Goal: Information Seeking & Learning: Compare options

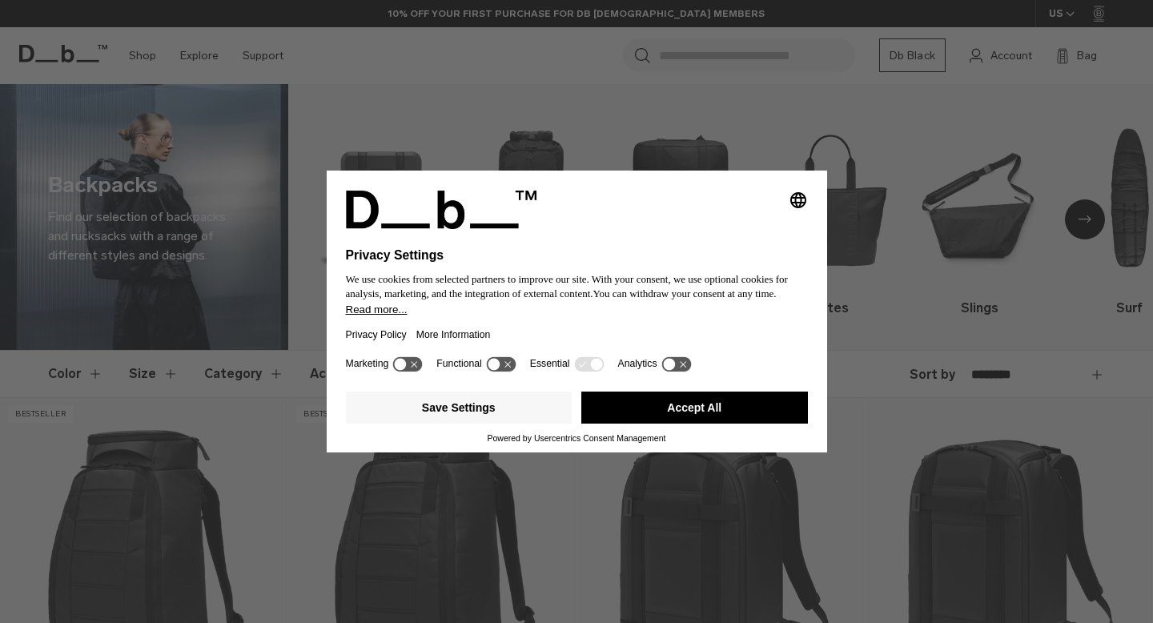
click at [668, 415] on button "Accept All" at bounding box center [694, 407] width 227 height 32
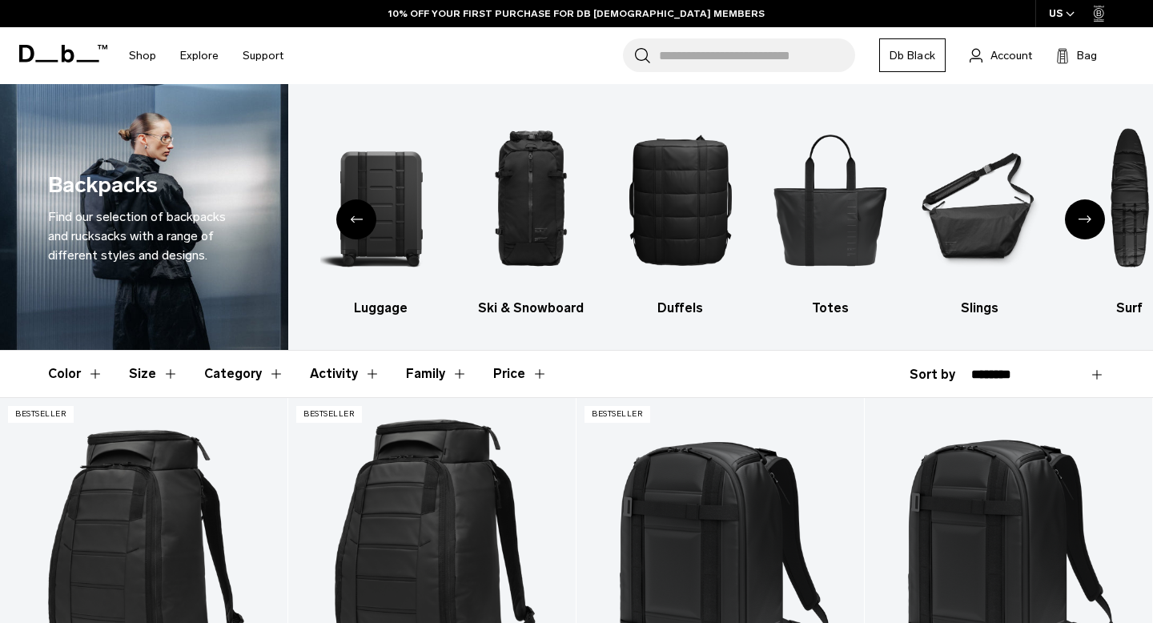
click at [64, 373] on button "Color" at bounding box center [75, 374] width 55 height 46
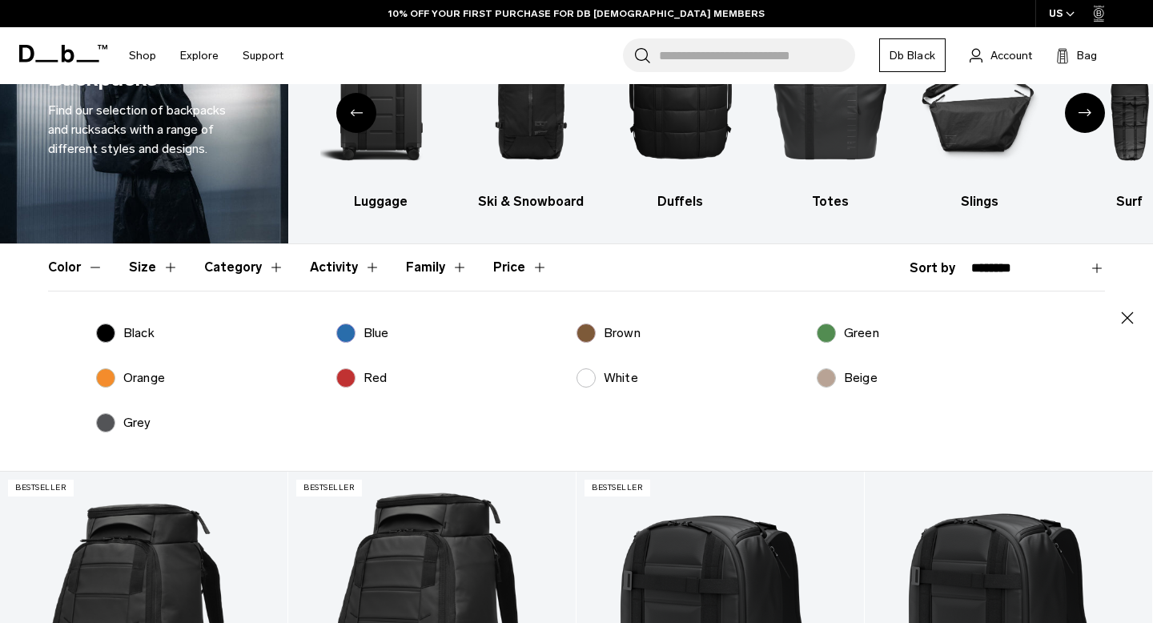
scroll to position [130, 0]
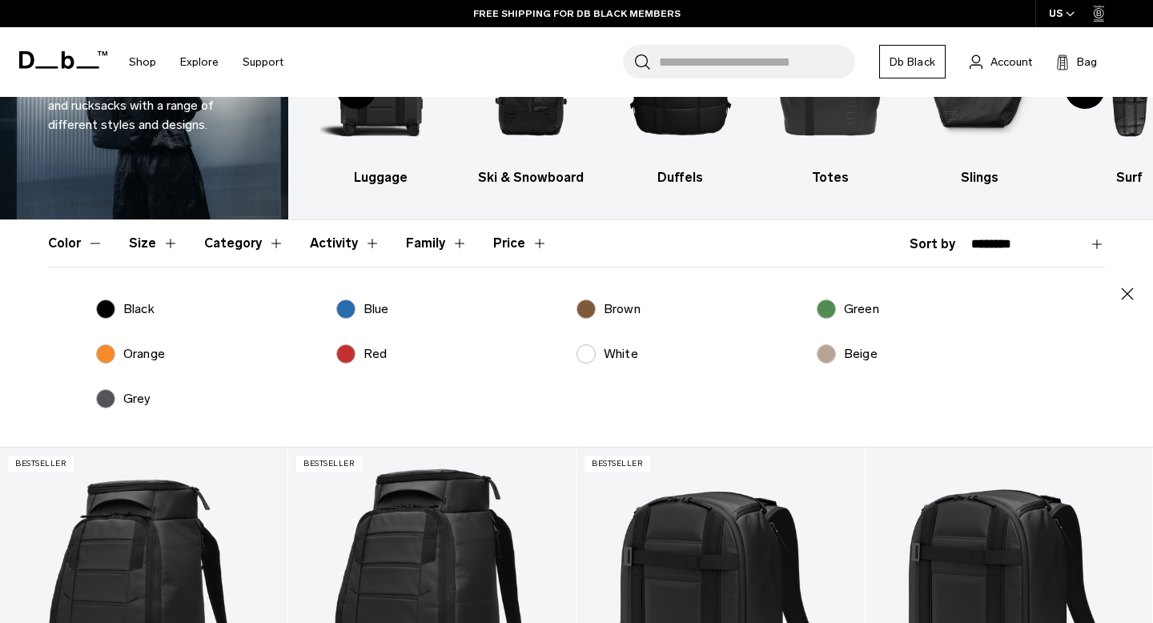
click at [347, 312] on label "Blue" at bounding box center [362, 308] width 53 height 19
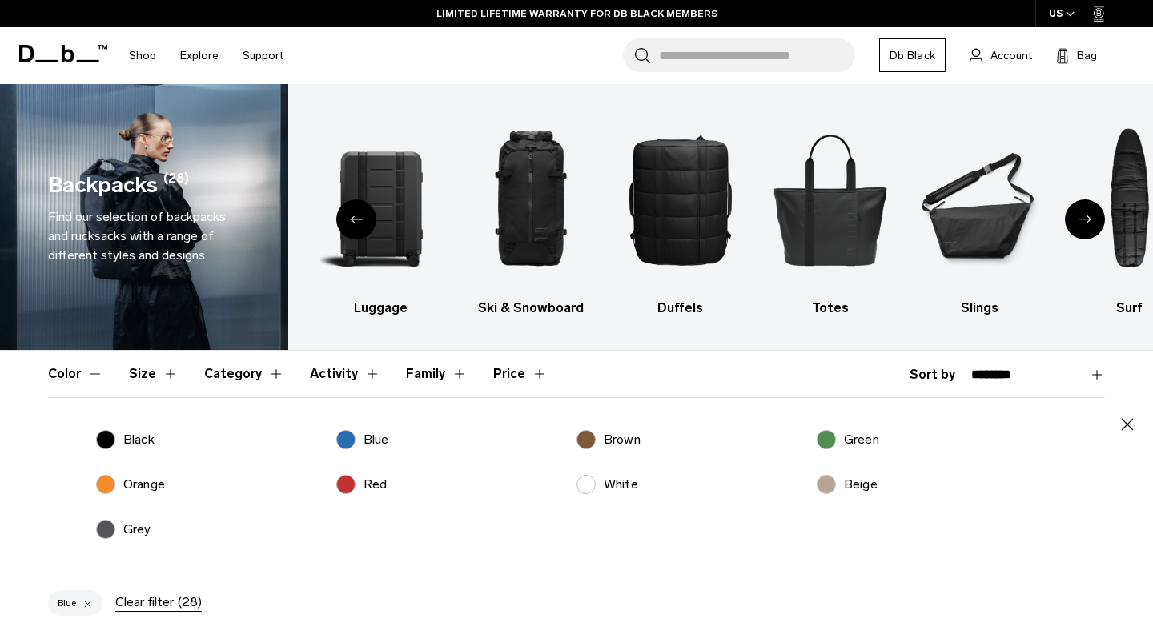
click at [71, 55] on icon at bounding box center [68, 54] width 13 height 18
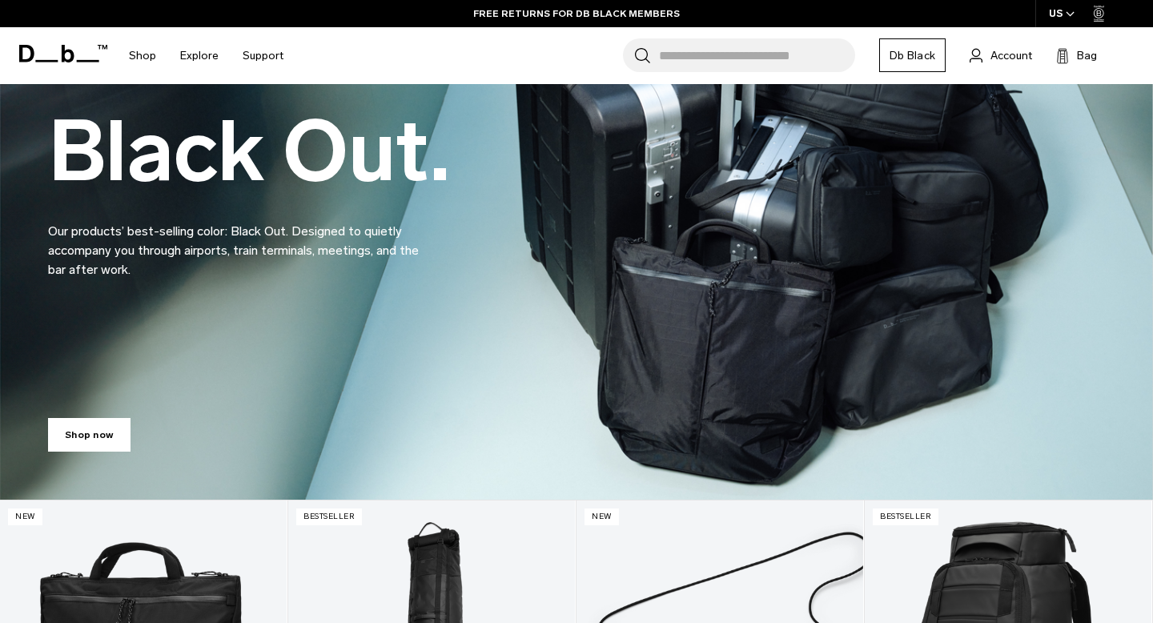
scroll to position [153, 0]
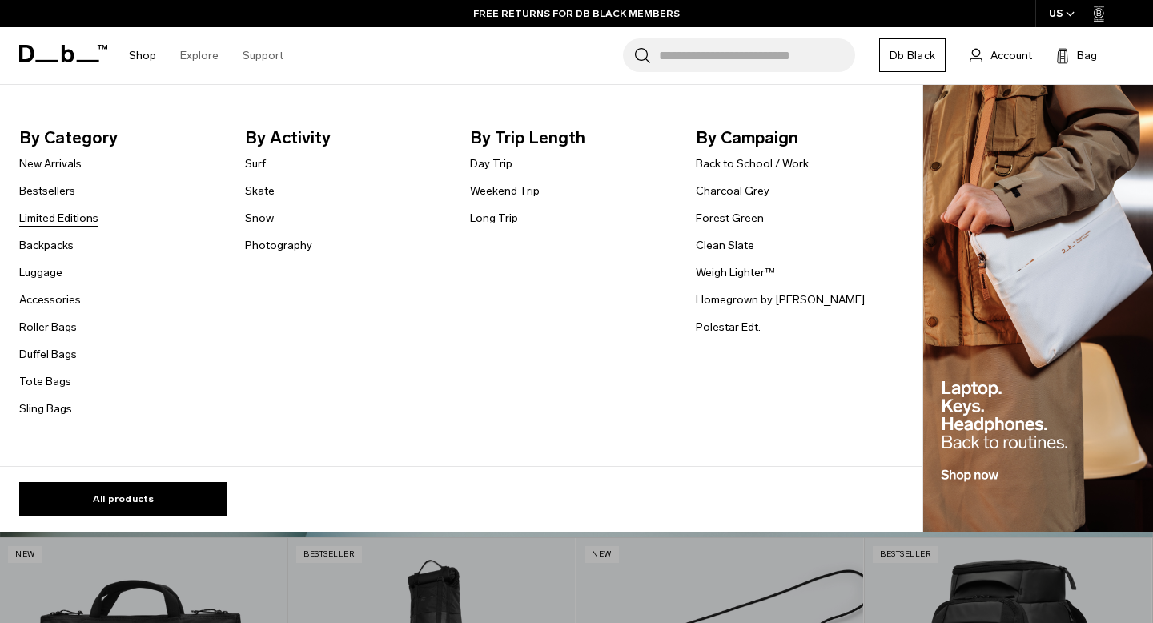
click at [76, 221] on link "Limited Editions" at bounding box center [58, 218] width 79 height 17
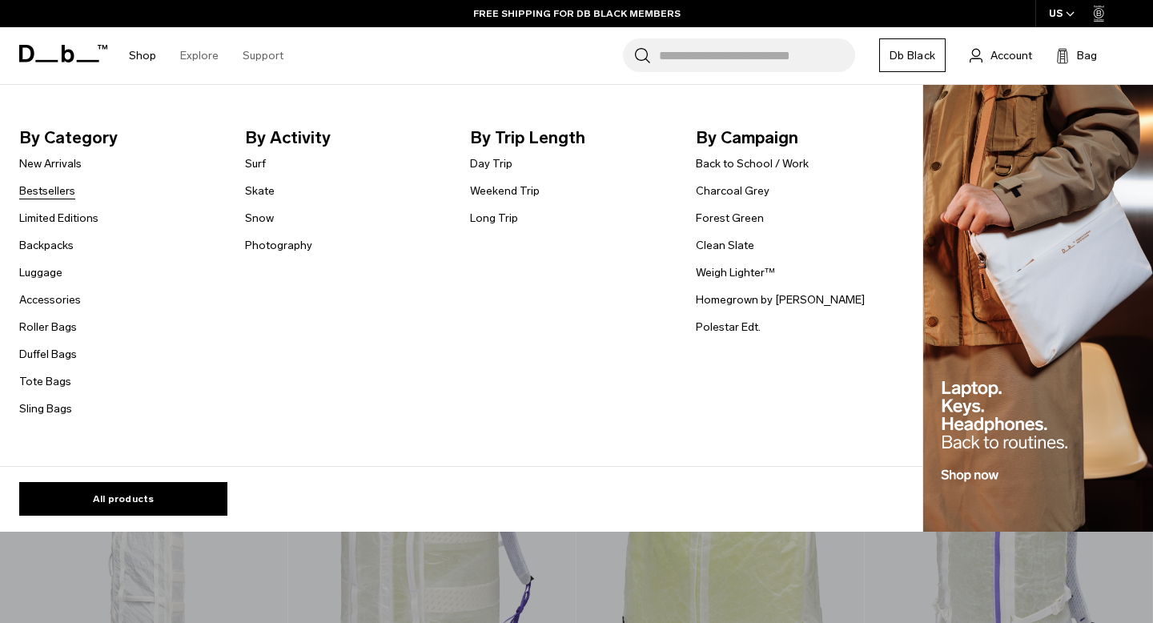
click at [52, 194] on link "Bestsellers" at bounding box center [47, 191] width 56 height 17
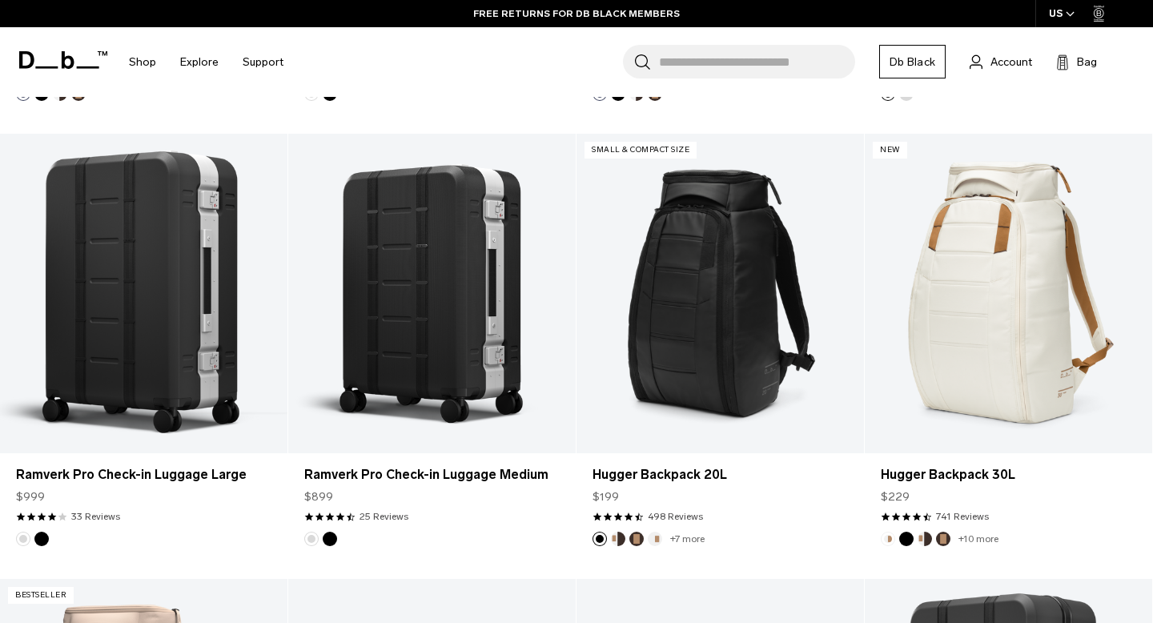
scroll to position [1331, 0]
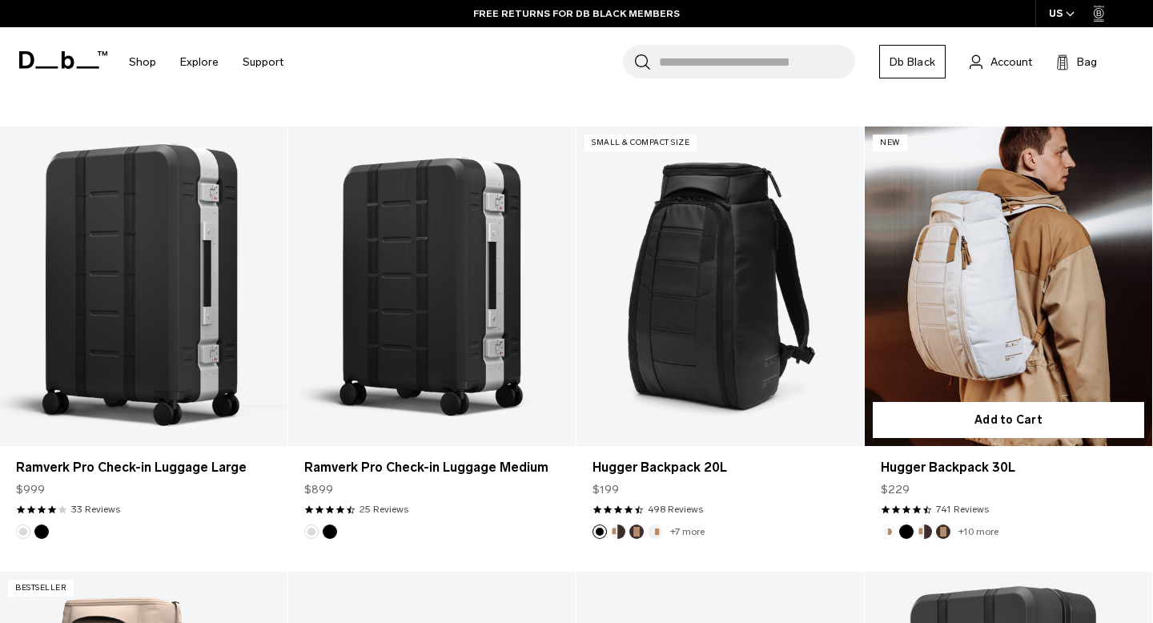
click at [967, 317] on link "Hugger Backpack 30L" at bounding box center [1008, 285] width 287 height 319
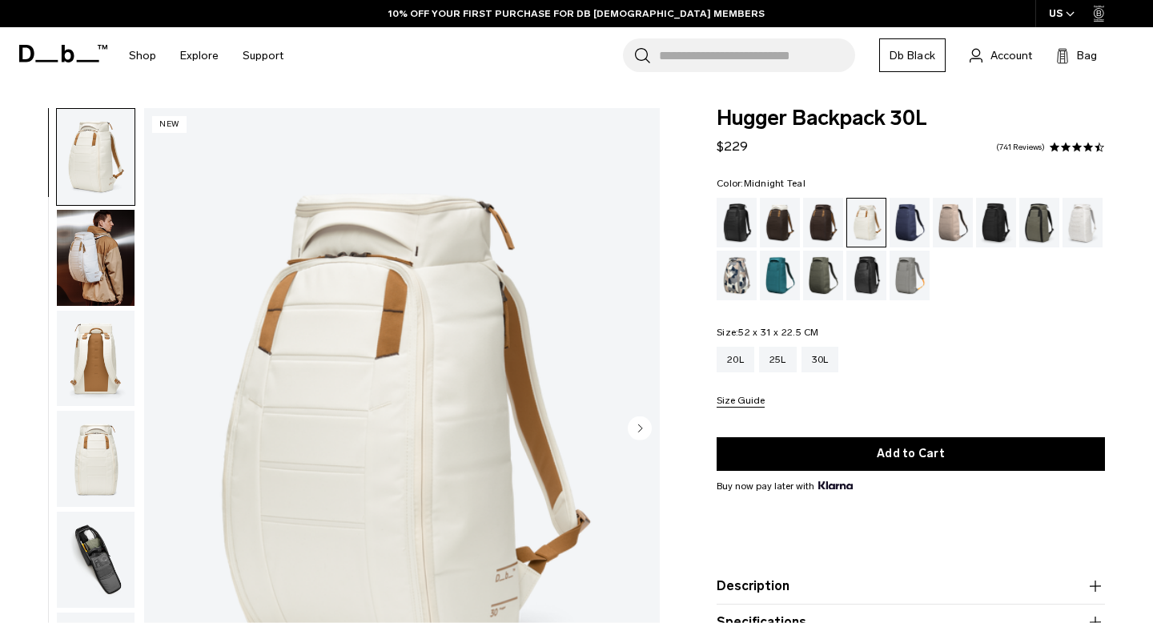
click at [764, 275] on div "Midnight Teal" at bounding box center [780, 276] width 41 height 50
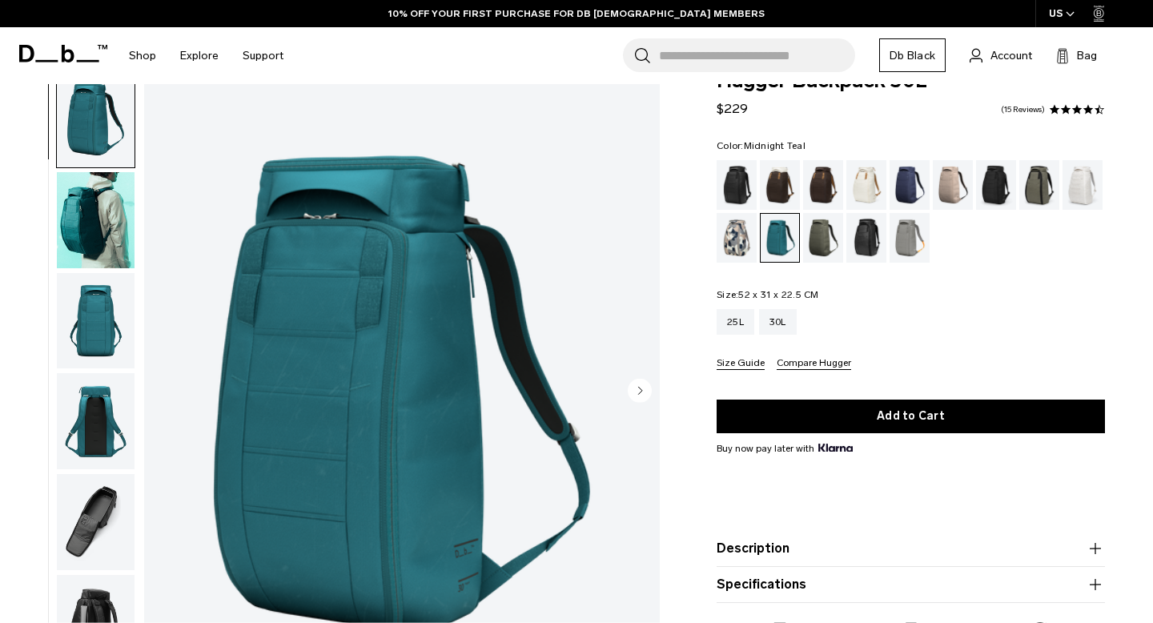
click at [86, 341] on img "button" at bounding box center [96, 321] width 78 height 96
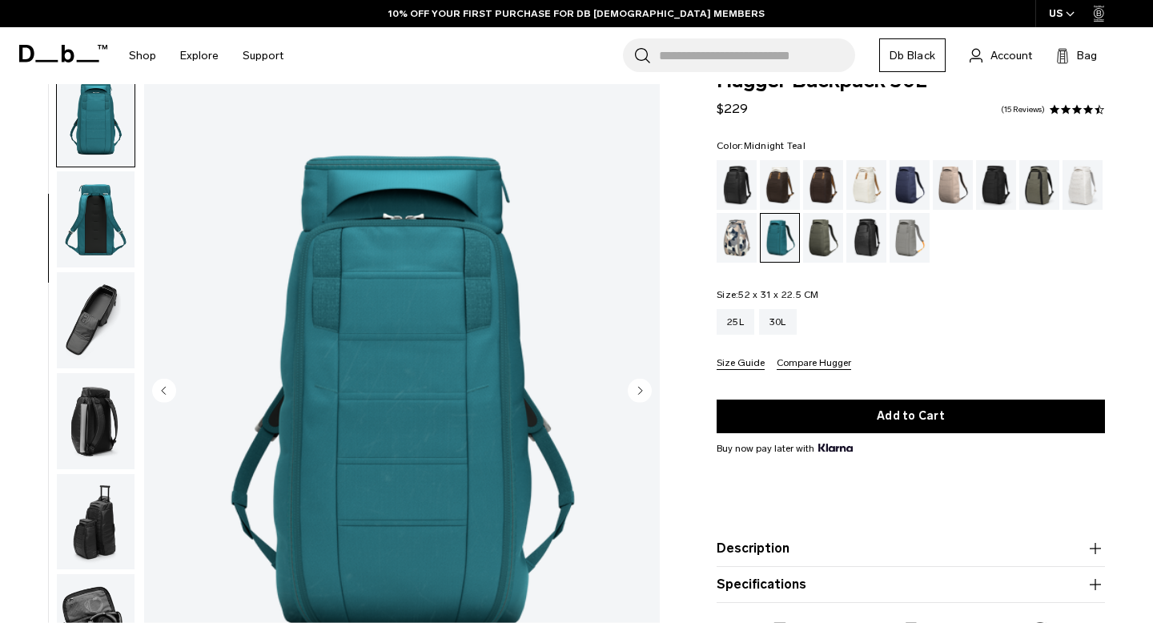
click at [96, 425] on img "button" at bounding box center [96, 421] width 78 height 96
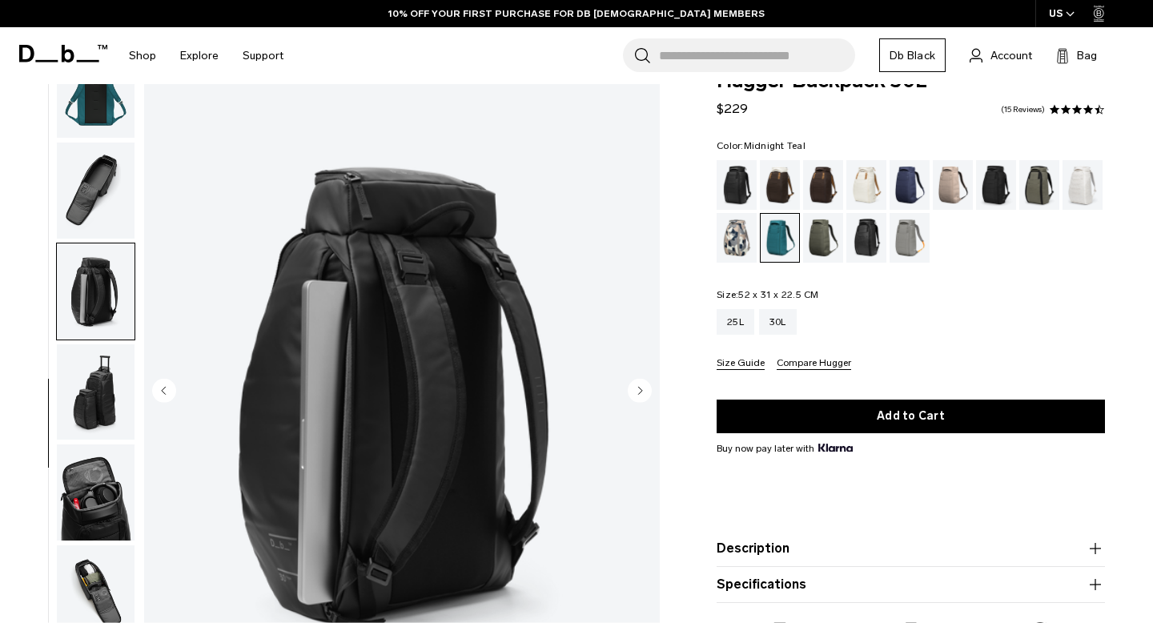
scroll to position [360, 0]
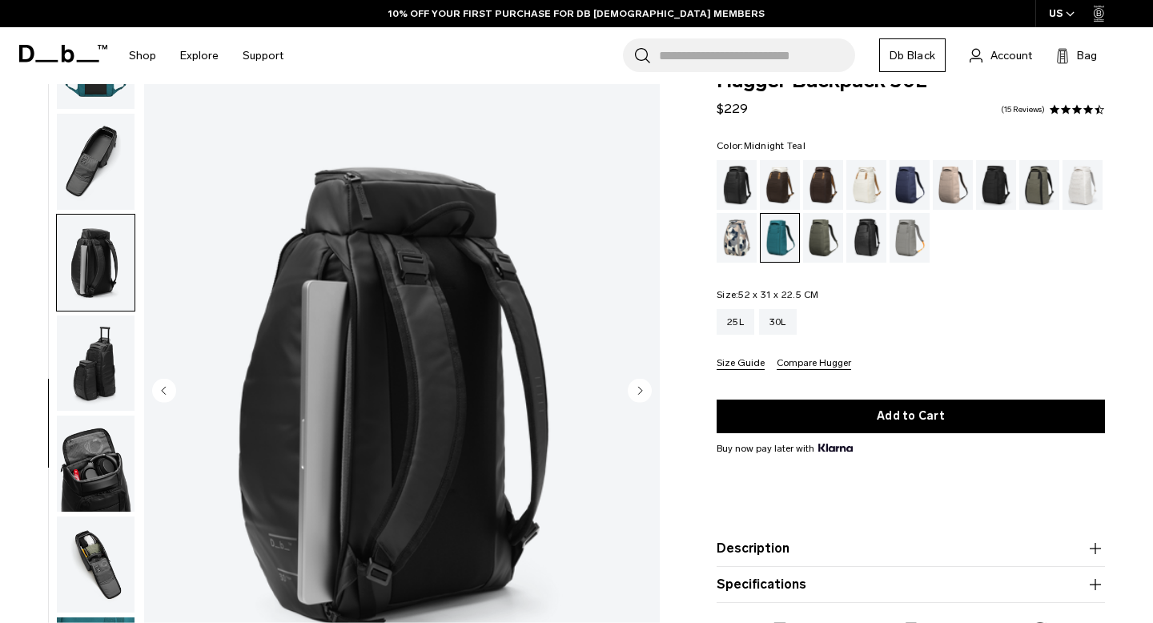
click at [99, 435] on img "button" at bounding box center [96, 463] width 78 height 96
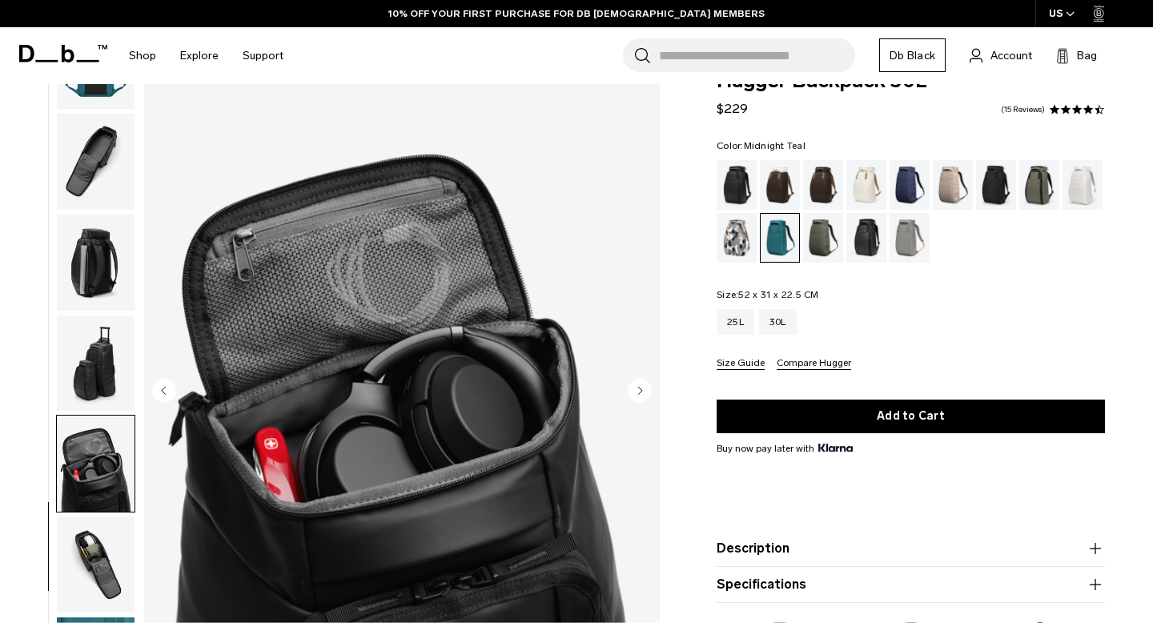
scroll to position [88, 0]
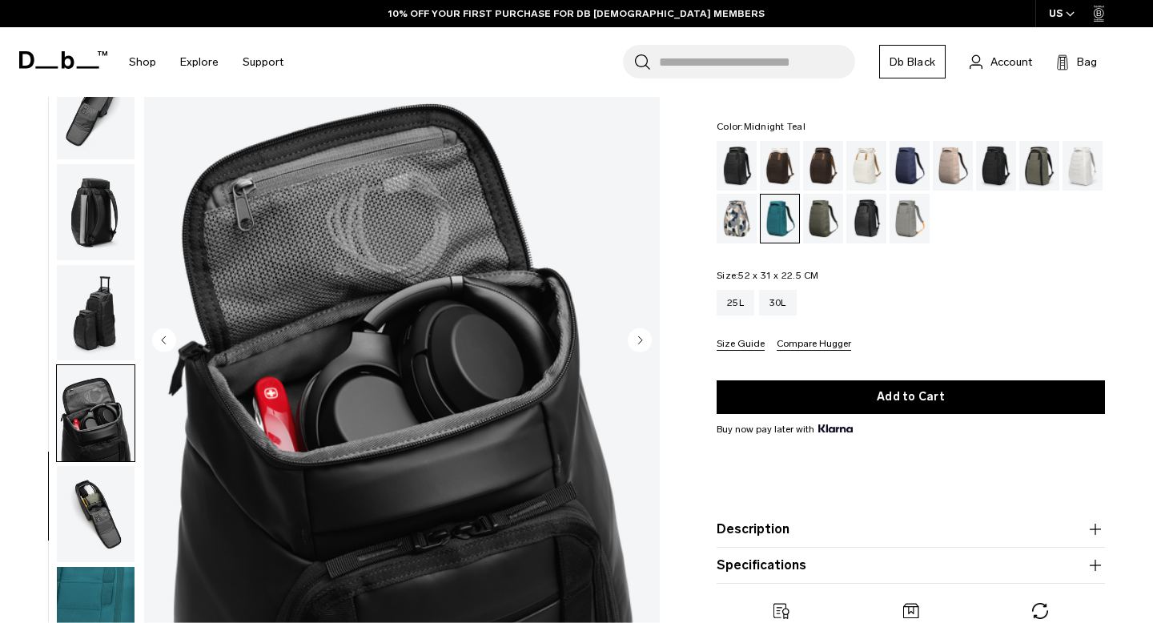
click at [99, 481] on img "button" at bounding box center [96, 514] width 78 height 96
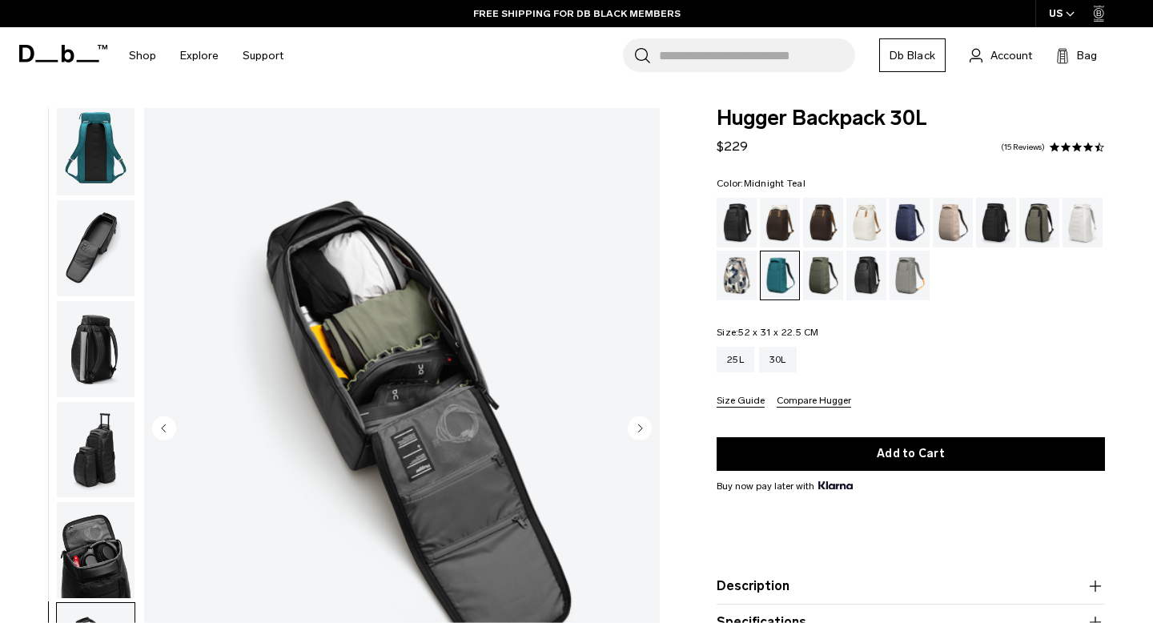
scroll to position [299, 0]
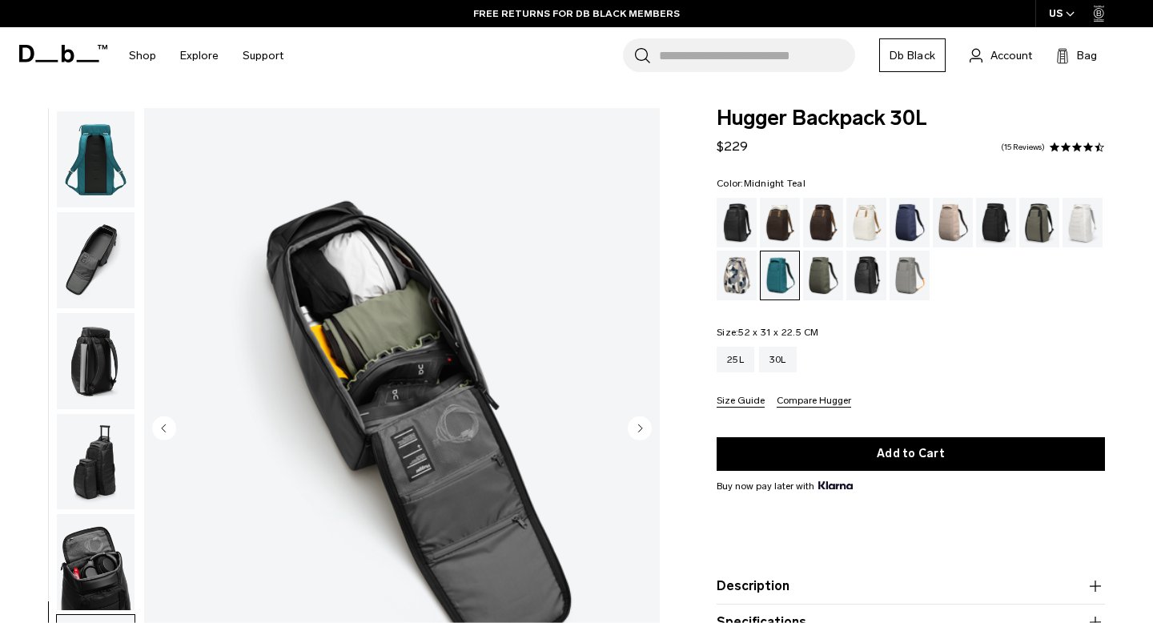
click at [102, 236] on img "button" at bounding box center [96, 260] width 78 height 96
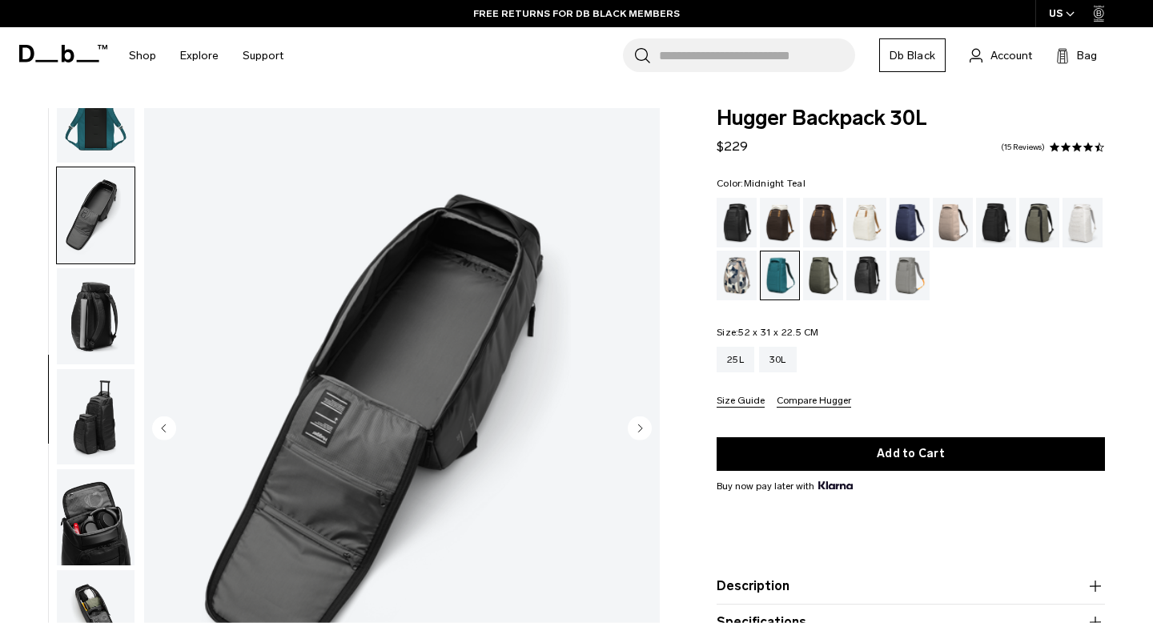
scroll to position [360, 0]
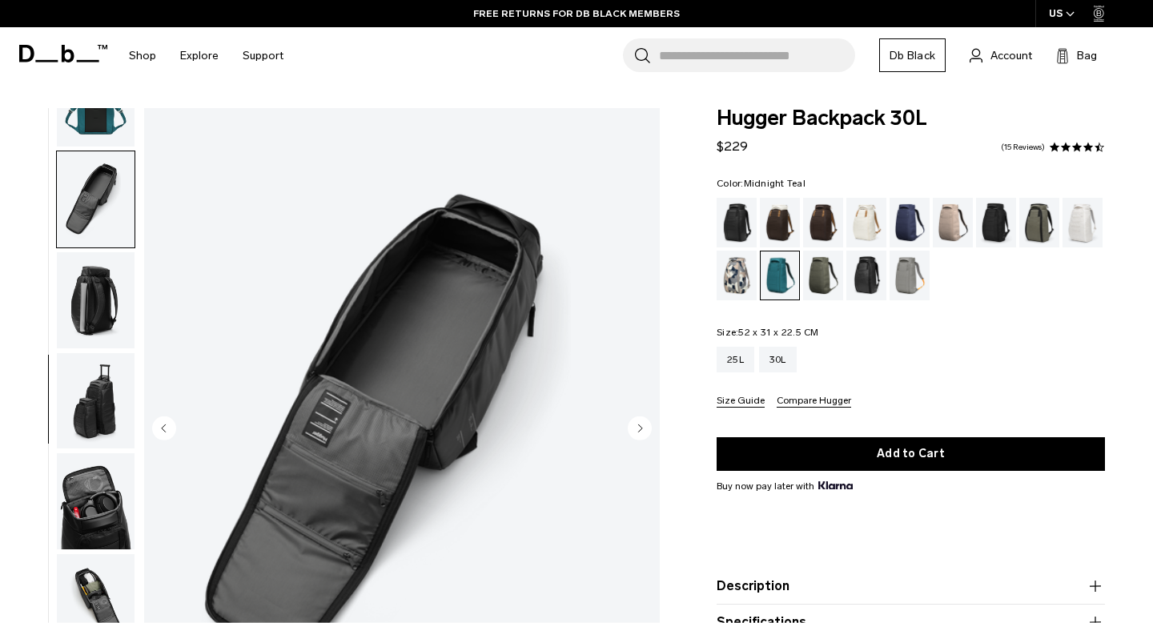
click at [99, 294] on img "button" at bounding box center [96, 300] width 78 height 96
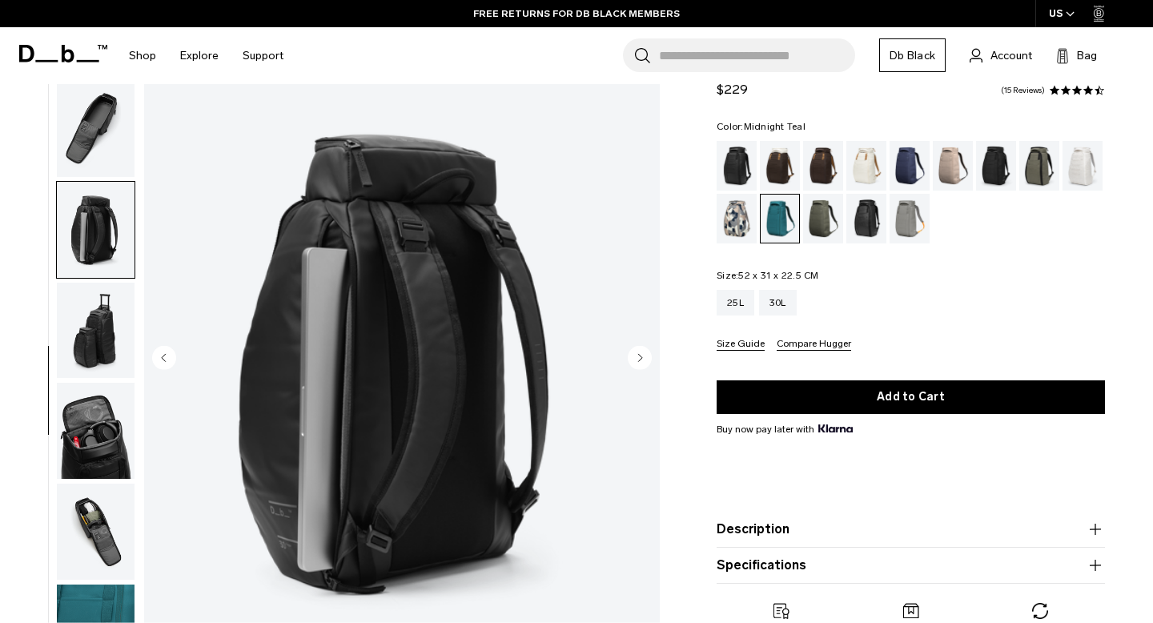
scroll to position [78, 0]
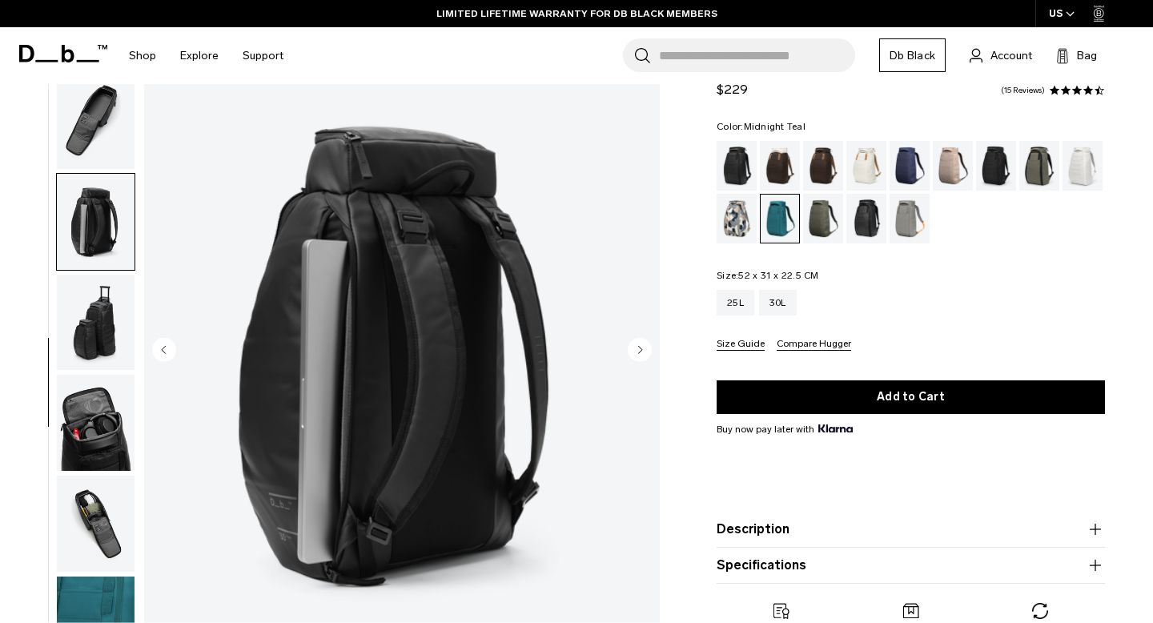
click at [95, 327] on img "button" at bounding box center [96, 323] width 78 height 96
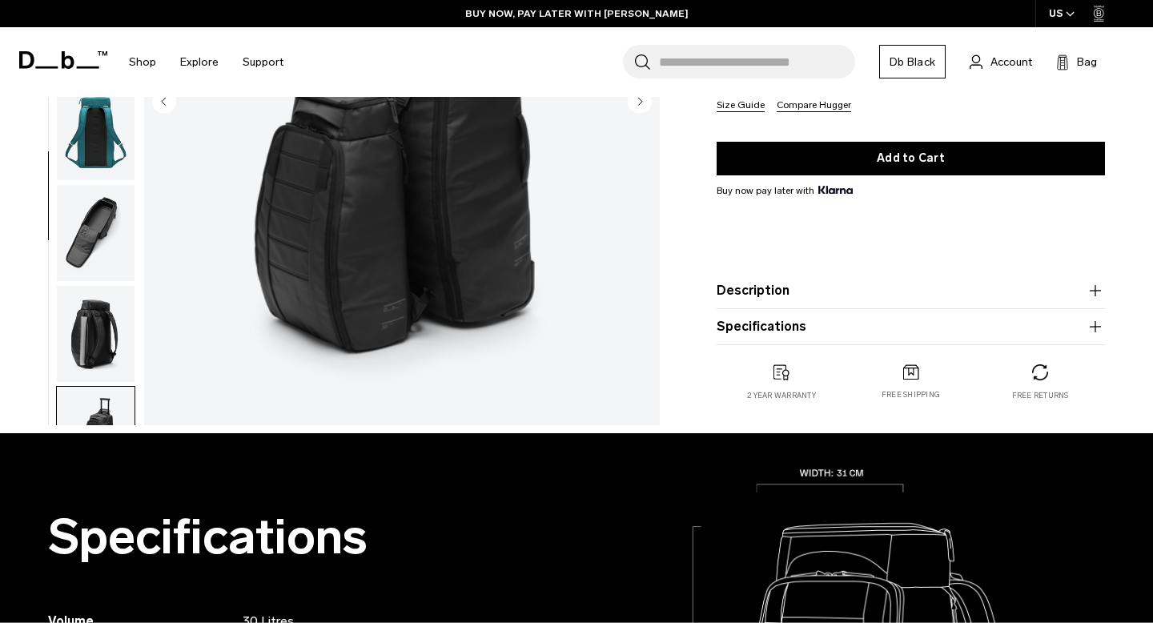
scroll to position [0, 0]
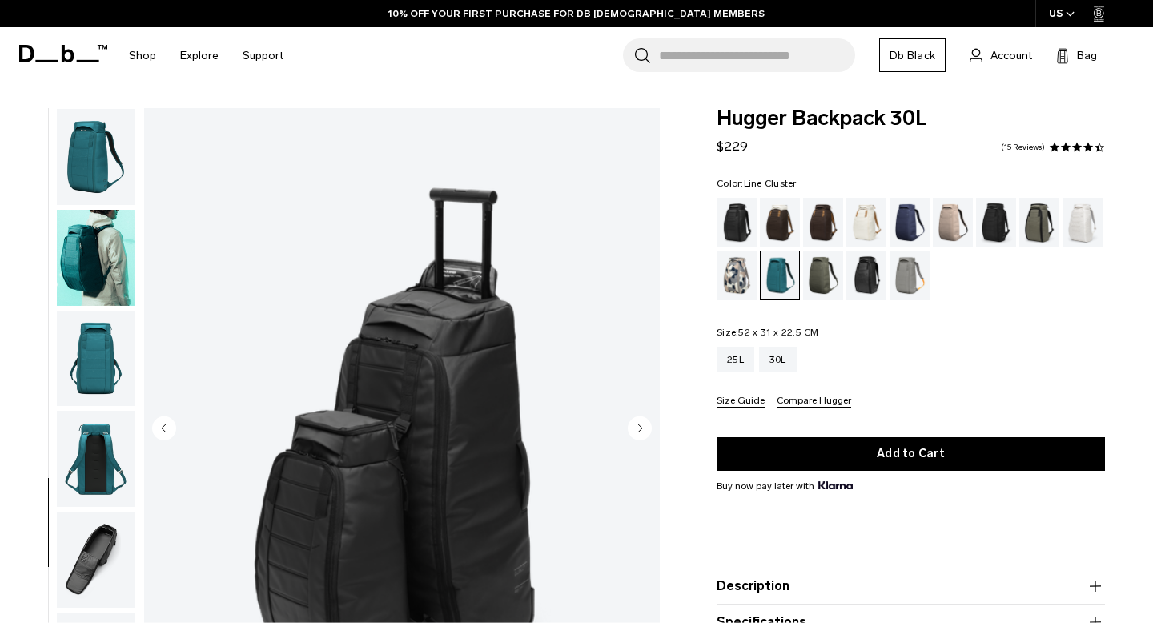
click at [740, 277] on div "Line Cluster" at bounding box center [736, 276] width 41 height 50
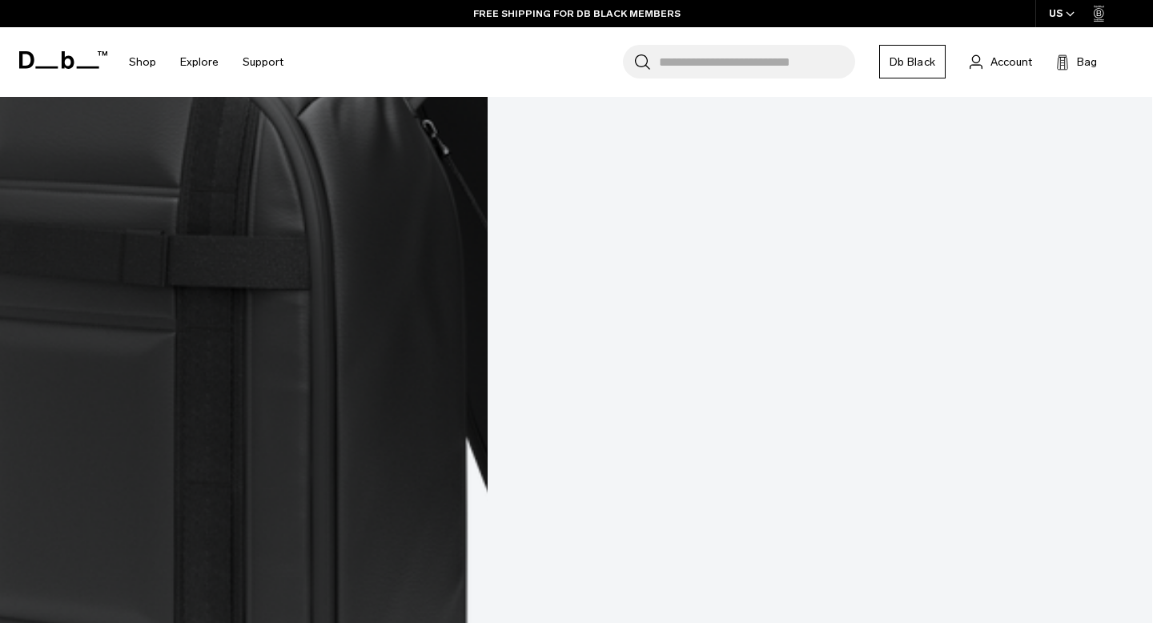
scroll to position [3600, 0]
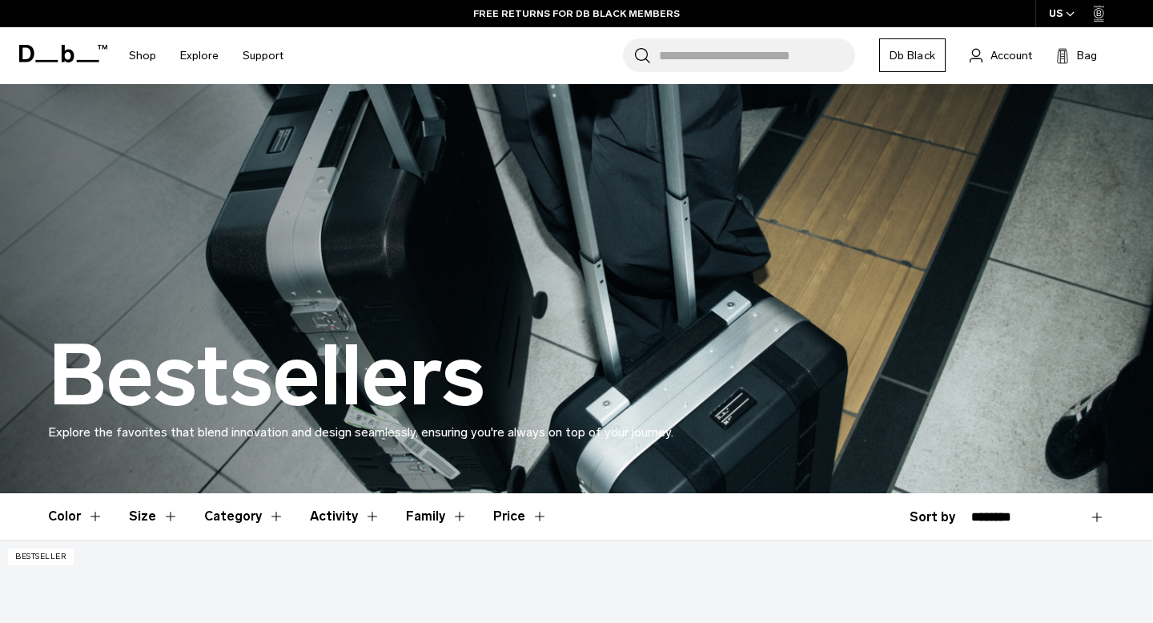
scroll to position [0, 0]
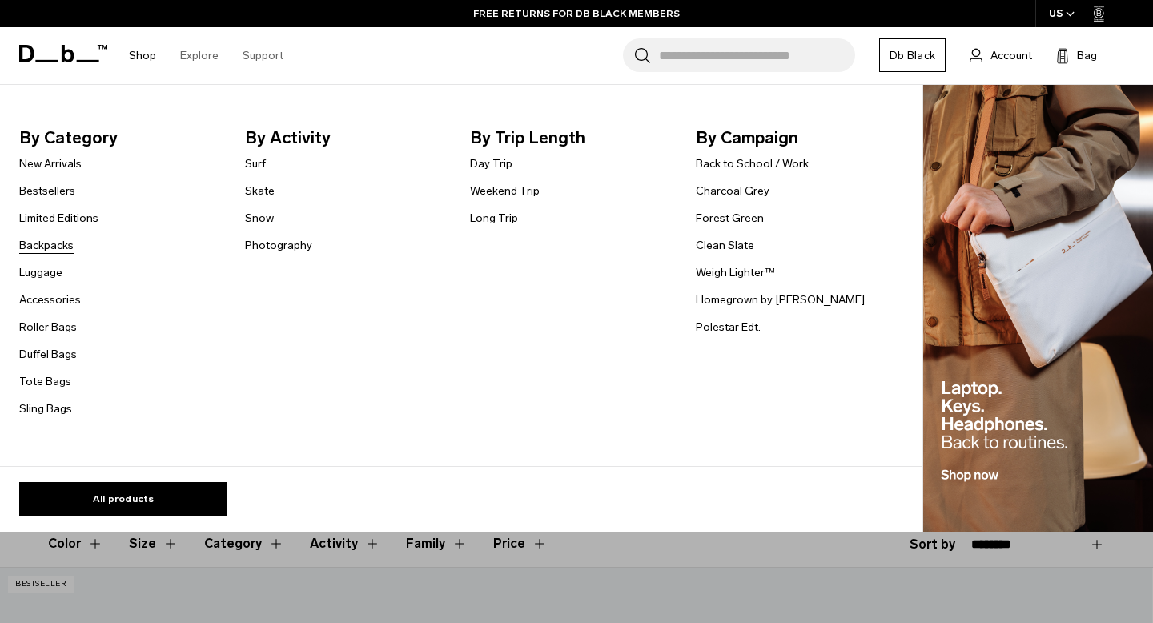
click at [60, 240] on link "Backpacks" at bounding box center [46, 245] width 54 height 17
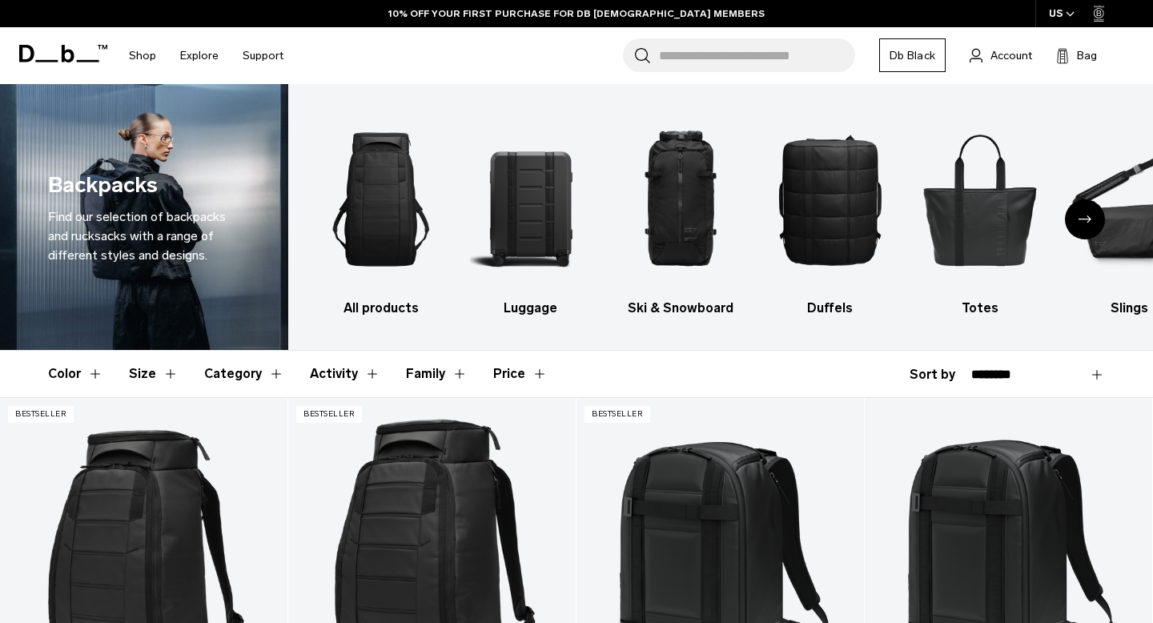
click at [1093, 227] on div "Next slide" at bounding box center [1085, 219] width 40 height 40
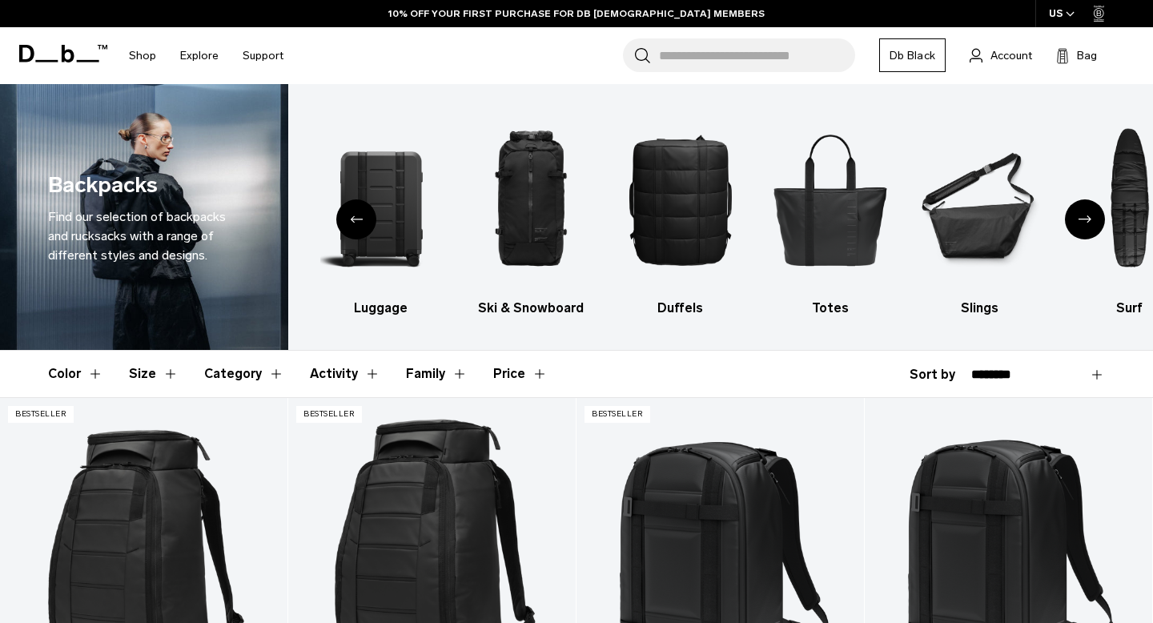
click at [1093, 227] on div "Next slide" at bounding box center [1085, 219] width 40 height 40
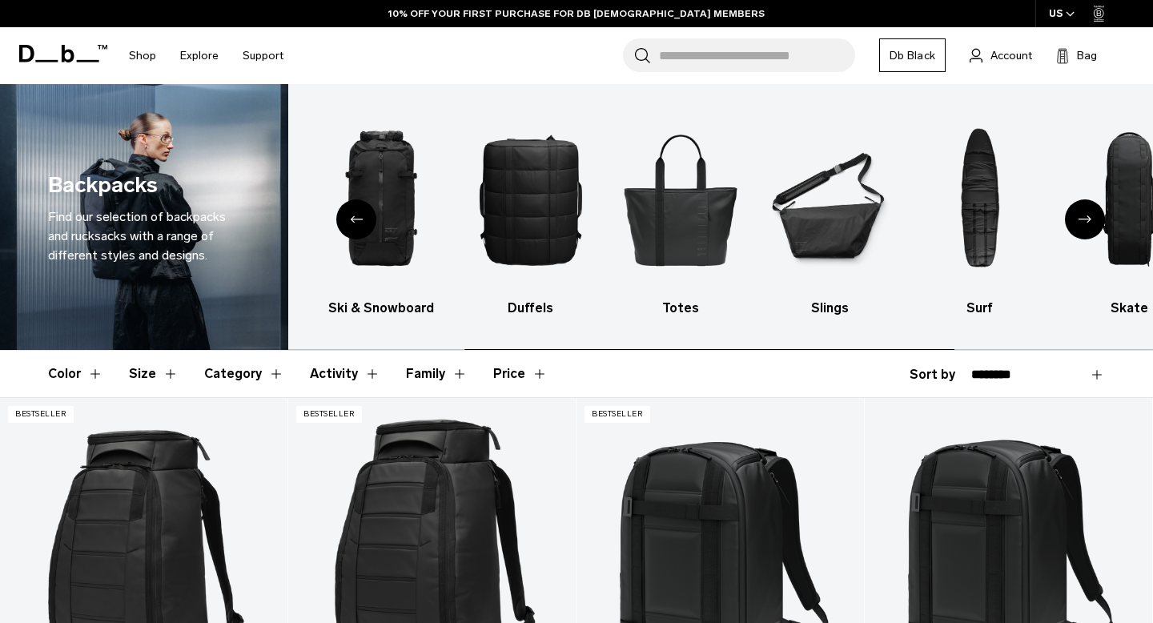
click at [1093, 227] on div "Next slide" at bounding box center [1085, 219] width 40 height 40
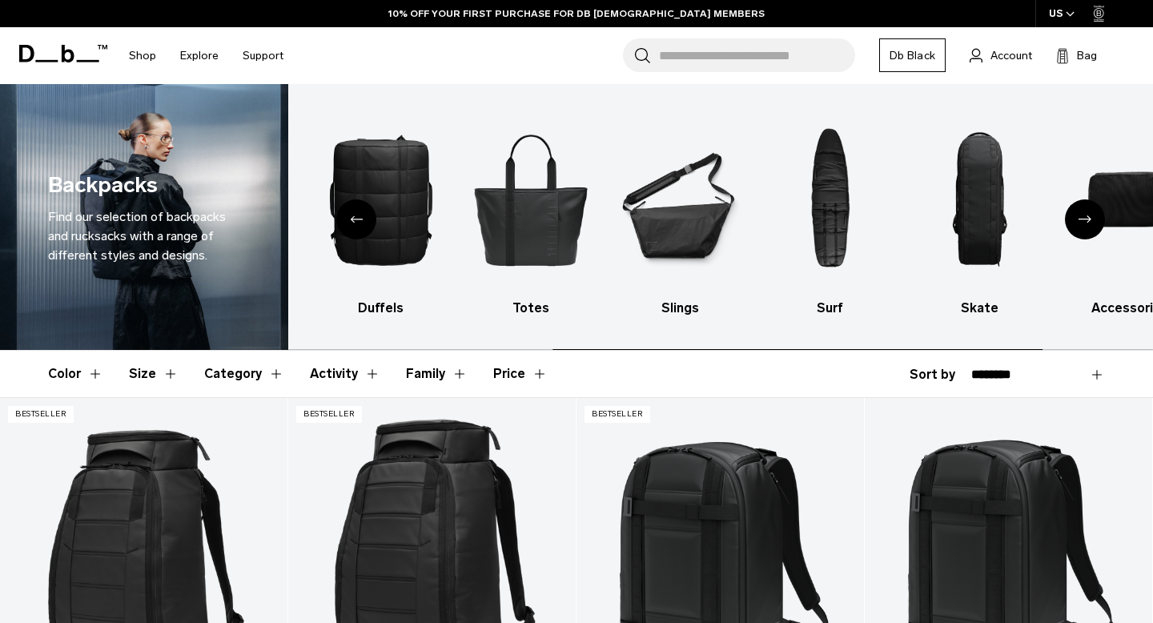
click at [1093, 227] on div "Next slide" at bounding box center [1085, 219] width 40 height 40
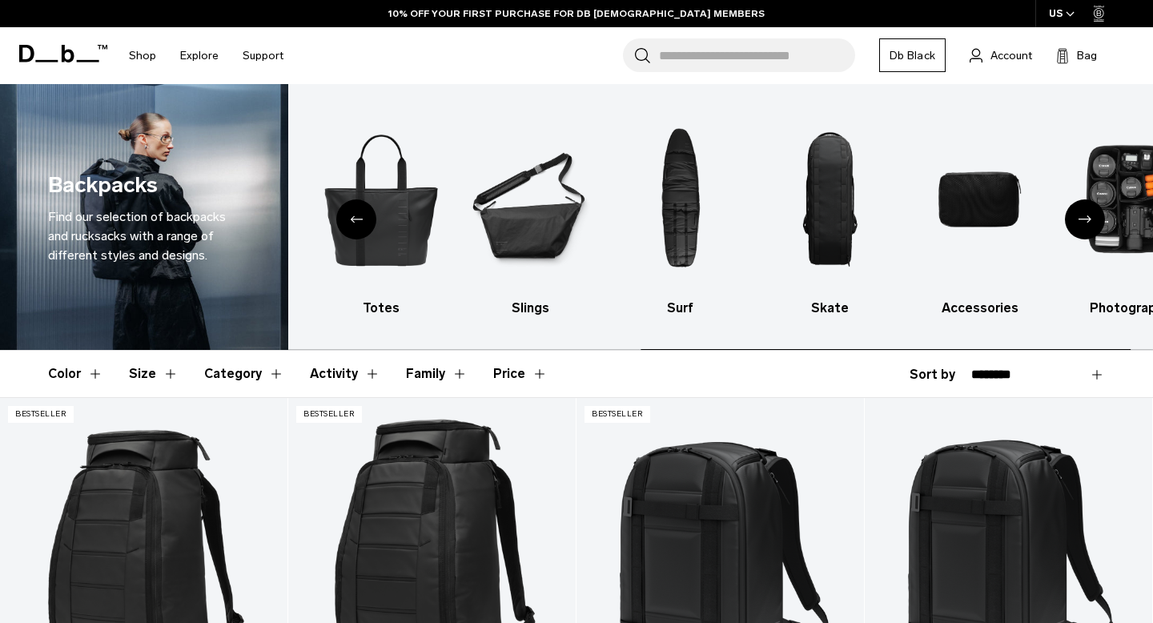
click at [1093, 227] on div "Next slide" at bounding box center [1085, 219] width 40 height 40
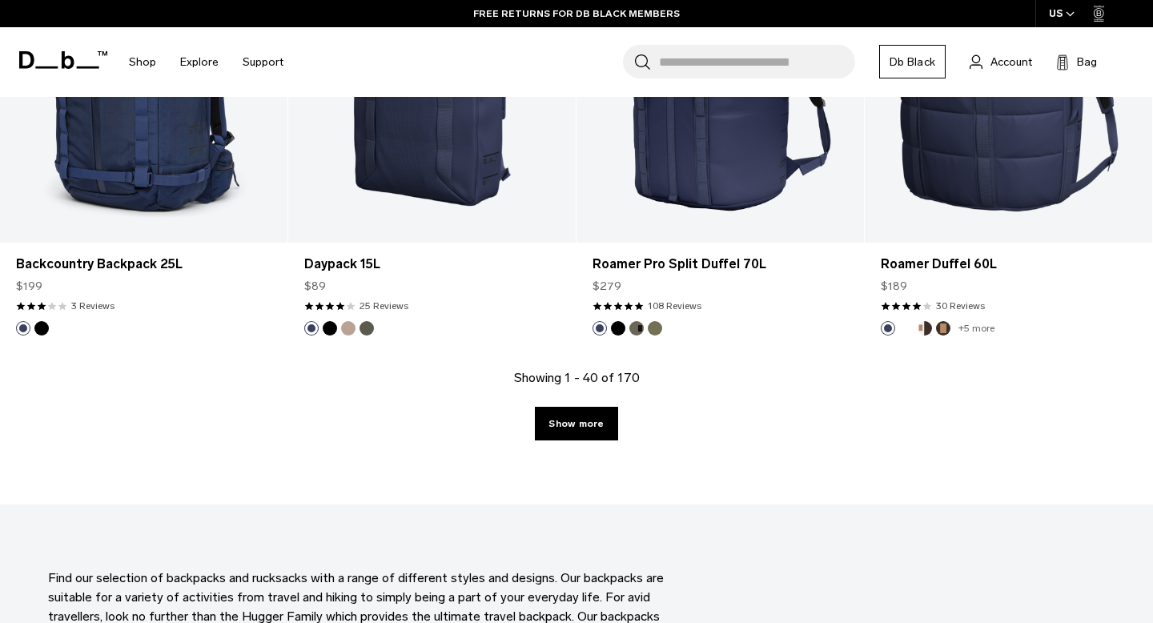
scroll to position [4591, 0]
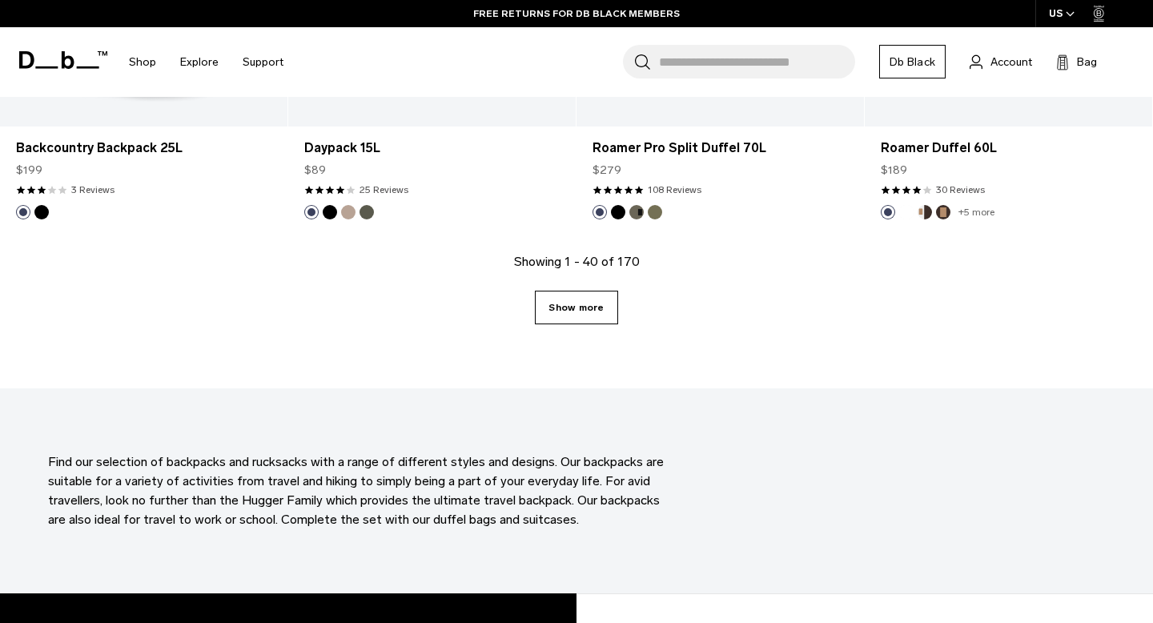
click at [605, 300] on link "Show more" at bounding box center [576, 308] width 82 height 34
